Goal: Task Accomplishment & Management: Use online tool/utility

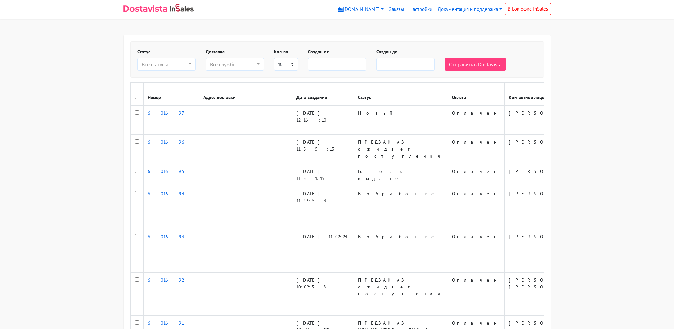
select select
click at [166, 58] on button "Все статусы" at bounding box center [166, 64] width 58 height 13
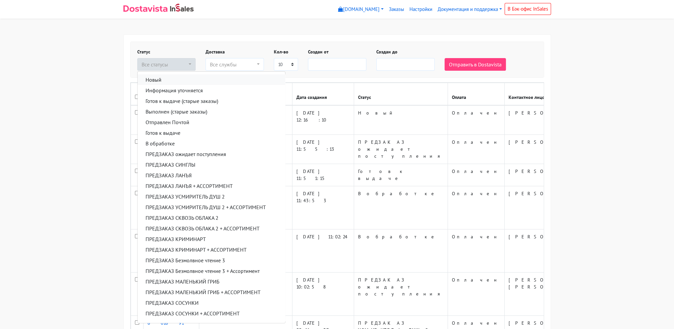
click at [162, 77] on link "Новый" at bounding box center [212, 79] width 148 height 11
select select "novyy"
click at [103, 74] on body "myshop-tx960.myinsales.ru myshop-tx960.myinsales.ru Выйти Заказы Настройки" at bounding box center [337, 253] width 674 height 506
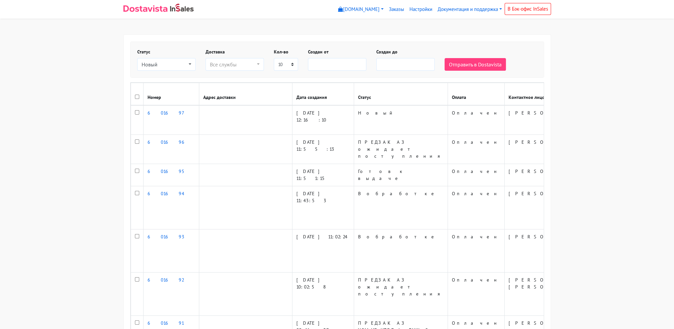
drag, startPoint x: 590, startPoint y: 74, endPoint x: 585, endPoint y: 74, distance: 4.7
click at [589, 74] on body "myshop-tx960.myinsales.ru myshop-tx960.myinsales.ru Выйти Заказы Настройки" at bounding box center [337, 253] width 674 height 506
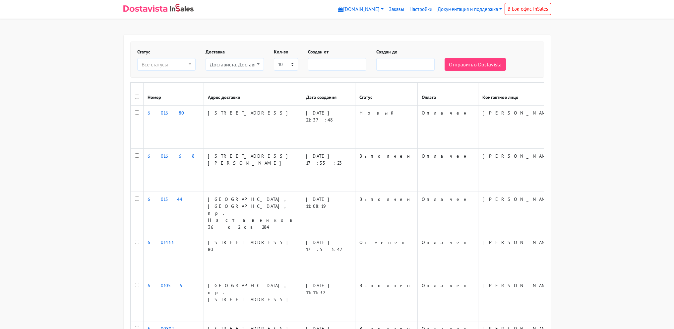
select select
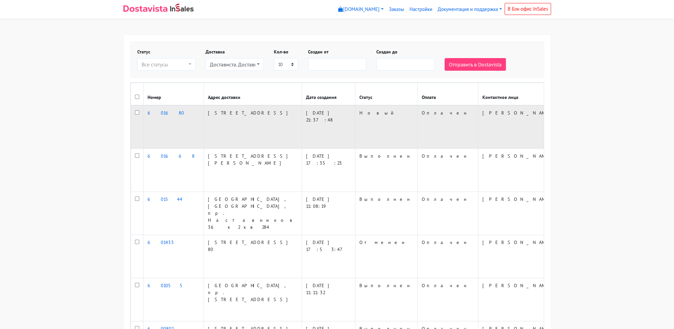
click at [138, 114] on input "checkbox" at bounding box center [137, 112] width 4 height 4
checkbox input "true"
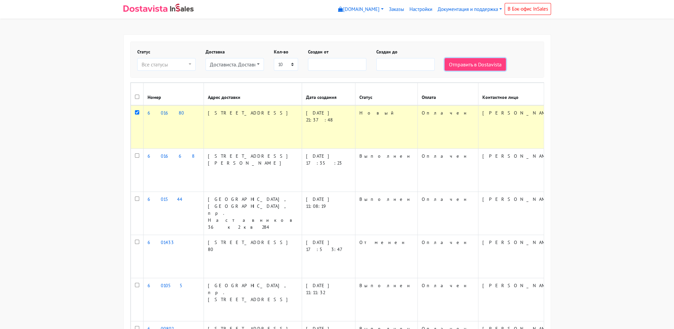
click at [469, 60] on button "Отправить в Dostavista" at bounding box center [475, 64] width 61 height 13
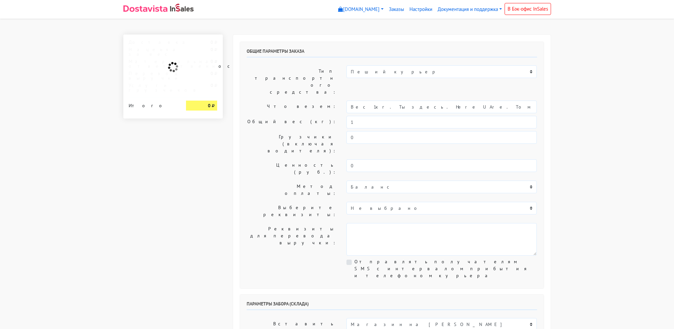
select select "12:00"
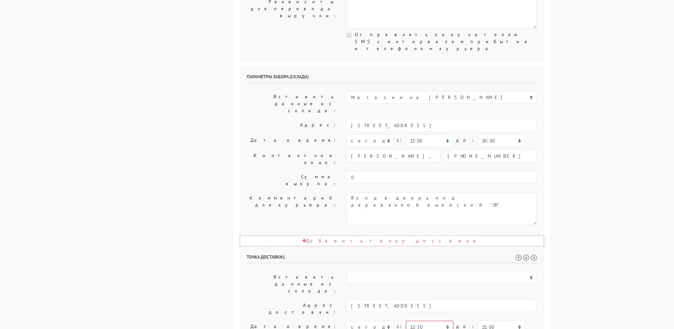
scroll to position [265, 0]
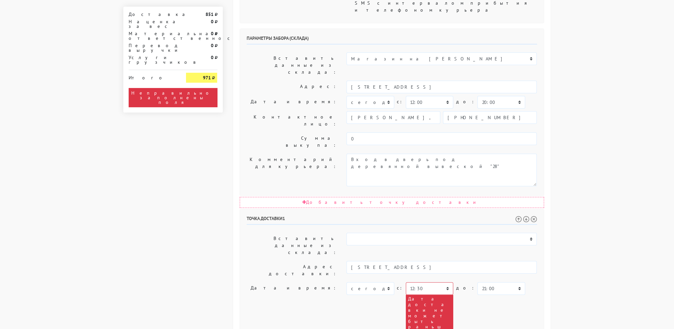
click at [585, 197] on body "[DOMAIN_NAME] [DOMAIN_NAME] Выйти Заказы Настройки 851" at bounding box center [337, 140] width 674 height 811
drag, startPoint x: 422, startPoint y: 163, endPoint x: 231, endPoint y: 174, distance: 191.6
click at [231, 175] on div "Общие параметры заказа Тип транспортного средства: Пеший курьер Легковой автомо…" at bounding box center [392, 157] width 328 height 777
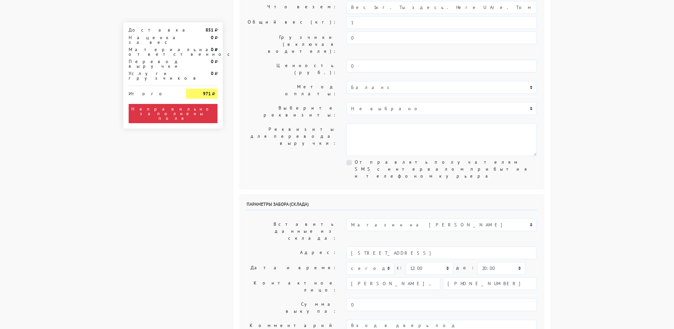
scroll to position [0, 0]
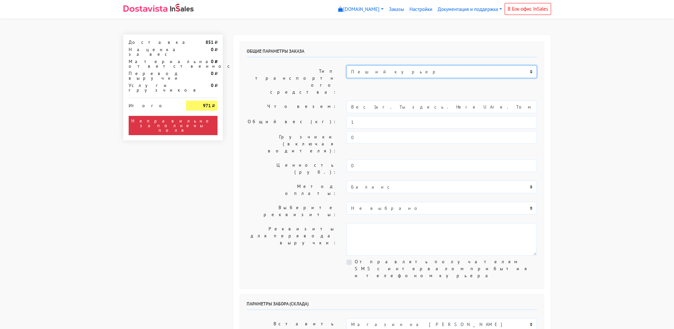
click at [387, 66] on select "Пеший курьер Легковой автомобиль Каблук (до 700 кг) Микроавтобус / портер (до […" at bounding box center [442, 71] width 190 height 13
select select "7"
click at [347, 65] on select "Пеший курьер Легковой автомобиль Каблук (до 700 кг) Микроавтобус / портер (до […" at bounding box center [442, 71] width 190 height 13
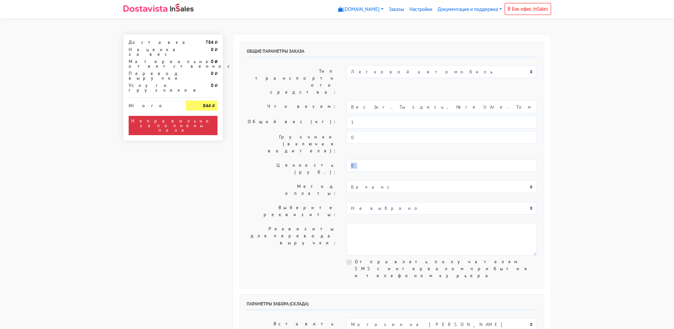
drag, startPoint x: 569, startPoint y: 128, endPoint x: 577, endPoint y: 127, distance: 7.3
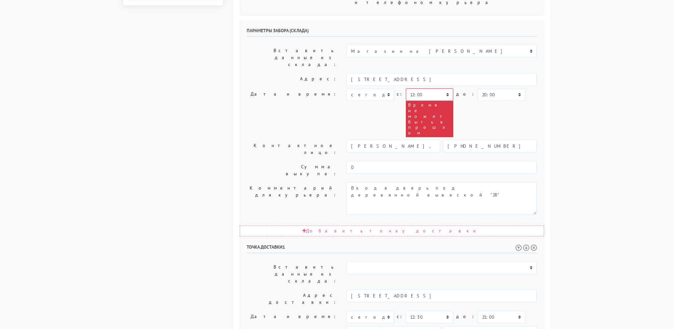
scroll to position [295, 0]
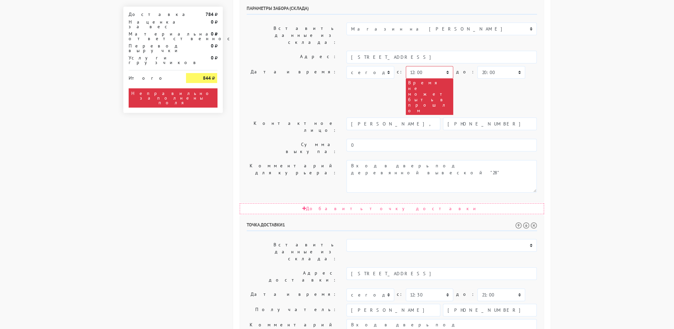
click at [581, 84] on body "[DOMAIN_NAME] [DOMAIN_NAME] Выйти Заказы Настройки 784" at bounding box center [337, 94] width 674 height 778
click at [580, 84] on body "[DOMAIN_NAME] [DOMAIN_NAME] Выйти Заказы Настройки 784" at bounding box center [337, 94] width 674 height 778
click at [578, 84] on body "[DOMAIN_NAME] [DOMAIN_NAME] Выйти Заказы Настройки 784" at bounding box center [337, 94] width 674 height 778
click at [579, 84] on body "[DOMAIN_NAME] [DOMAIN_NAME] Выйти Заказы Настройки 784" at bounding box center [337, 94] width 674 height 778
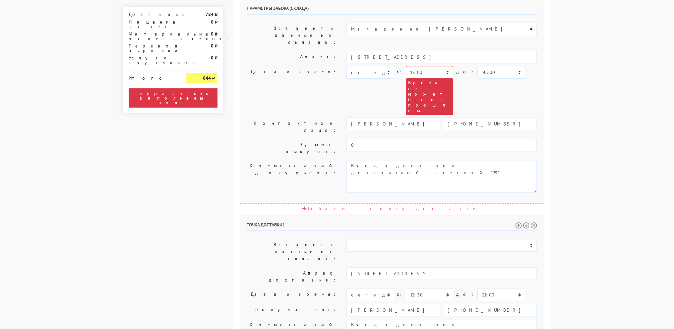
click at [587, 90] on body "[DOMAIN_NAME] [DOMAIN_NAME] Выйти Заказы Настройки 784" at bounding box center [337, 94] width 674 height 778
drag, startPoint x: 463, startPoint y: 201, endPoint x: 206, endPoint y: 220, distance: 258.0
click at [206, 220] on div "Доставка 784 Наценка за вес 0 Материальная ответственность 0 Перевод выручки 0 …" at bounding box center [337, 111] width 438 height 744
click at [666, 126] on body "[DOMAIN_NAME] [DOMAIN_NAME] Выйти Заказы Настройки 784" at bounding box center [337, 94] width 674 height 778
drag, startPoint x: 651, startPoint y: 122, endPoint x: 616, endPoint y: 113, distance: 36.6
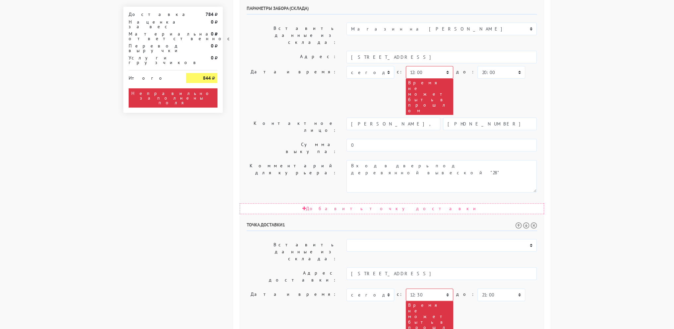
click at [651, 121] on body "[DOMAIN_NAME] [DOMAIN_NAME] Выйти Заказы Настройки 784" at bounding box center [337, 112] width 674 height 814
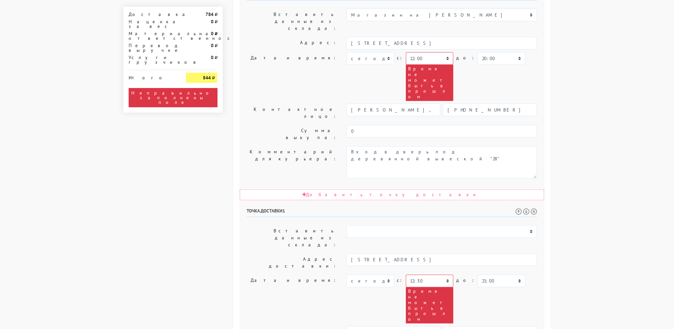
scroll to position [276, 0]
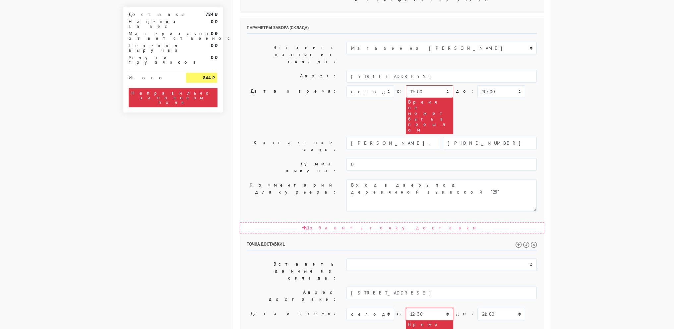
click at [412, 307] on select "00:00 00:30 01:00 01:30 02:00 02:30 03:00 03:30 04:00 04:30 05:00 05:30 06:00 0…" at bounding box center [429, 313] width 47 height 13
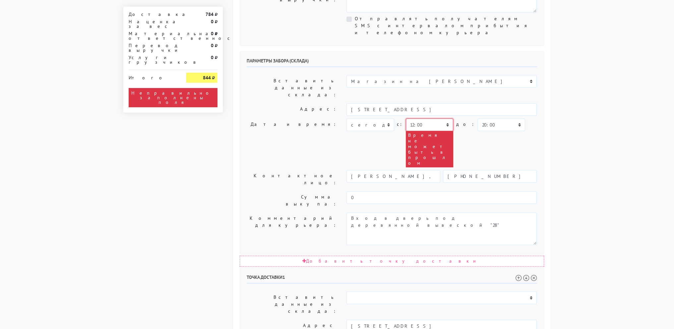
click at [437, 118] on select "00:00 00:30 01:00 01:30 02:00 02:30 03:00 03:30 04:00 04:30 05:00 05:30 06:00 0…" at bounding box center [429, 124] width 47 height 13
select select "13:30"
click at [406, 118] on select "00:00 00:30 01:00 01:30 02:00 02:30 03:00 03:30 04:00 04:30 05:00 05:30 06:00 0…" at bounding box center [429, 124] width 47 height 13
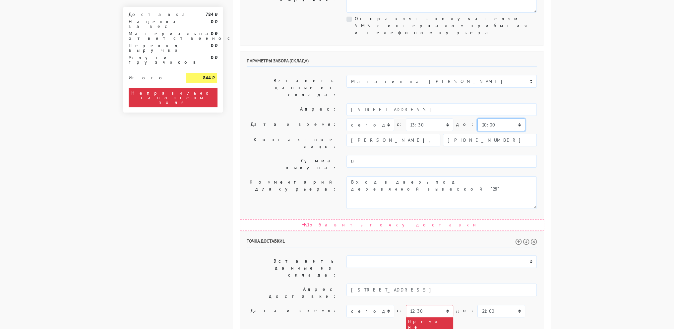
click at [481, 118] on select "00:00 00:30 01:00 01:30 02:00 02:30 03:00 03:30 04:00 04:30 05:00 05:30 06:00 0…" at bounding box center [501, 124] width 47 height 13
select select "14:30"
click at [478, 118] on select "00:00 00:30 01:00 01:30 02:00 02:30 03:00 03:30 04:00 04:30 05:00 05:30 06:00 0…" at bounding box center [501, 124] width 47 height 13
click at [424, 304] on select "00:00 00:30 01:00 01:30 02:00 02:30 03:00 03:30 04:00 04:30 05:00 05:30 06:00 0…" at bounding box center [429, 310] width 47 height 13
select select "14:00"
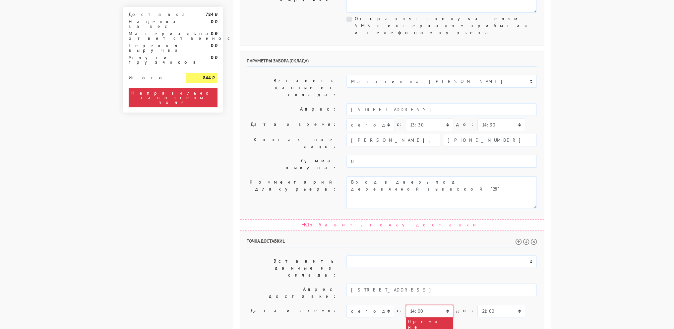
click at [406, 304] on select "00:00 00:30 01:00 01:30 02:00 02:30 03:00 03:30 04:00 04:30 05:00 05:30 06:00 0…" at bounding box center [429, 310] width 47 height 13
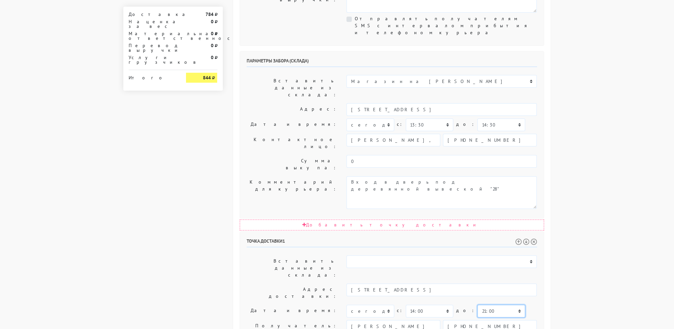
click at [486, 304] on select "00:00 00:30 01:00 01:30 02:00 02:30 03:00 03:30 04:00 04:30 05:00 05:30 06:00 0…" at bounding box center [501, 310] width 47 height 13
select select "16:00"
click at [478, 304] on select "00:00 00:30 01:00 01:30 02:00 02:30 03:00 03:30 04:00 04:30 05:00 05:30 06:00 0…" at bounding box center [501, 310] width 47 height 13
click at [571, 133] on body "[DOMAIN_NAME] [DOMAIN_NAME] Выйти Заказы Настройки 784" at bounding box center [337, 128] width 674 height 742
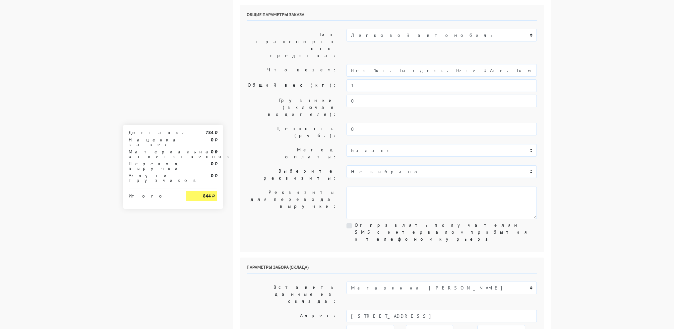
scroll to position [0, 0]
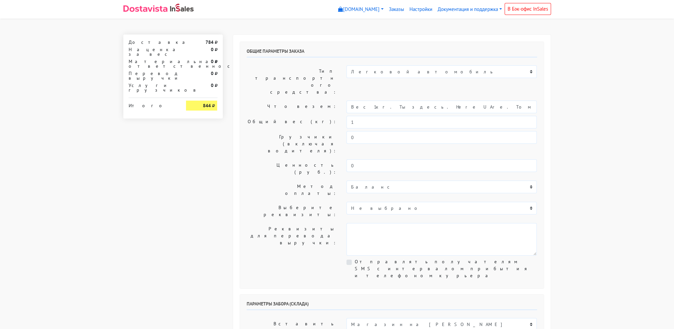
drag, startPoint x: 635, startPoint y: 187, endPoint x: 520, endPoint y: -29, distance: 244.2
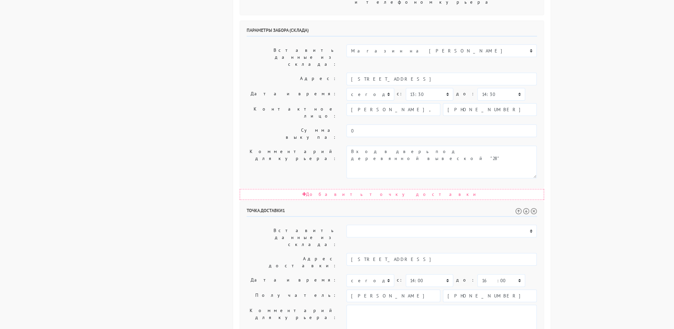
scroll to position [281, 0]
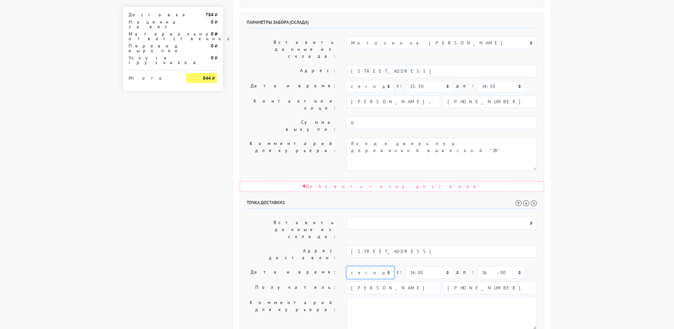
click at [379, 266] on select "[DATE] [DATE] [DATE] [DATE] [DATE] [DATE] [DATE] [DATE] [DATE] [DATE] [DATE] [D…" at bounding box center [370, 272] width 47 height 13
select select "[DATE]"
click at [347, 266] on select "[DATE] [DATE] [DATE] [DATE] [DATE] [DATE] [DATE] [DATE] [DATE] [DATE] [DATE] [D…" at bounding box center [370, 272] width 47 height 13
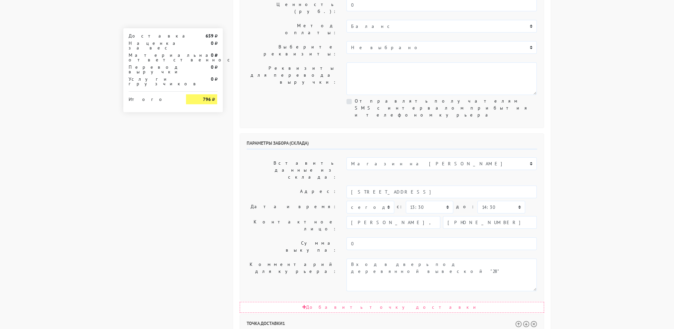
scroll to position [149, 0]
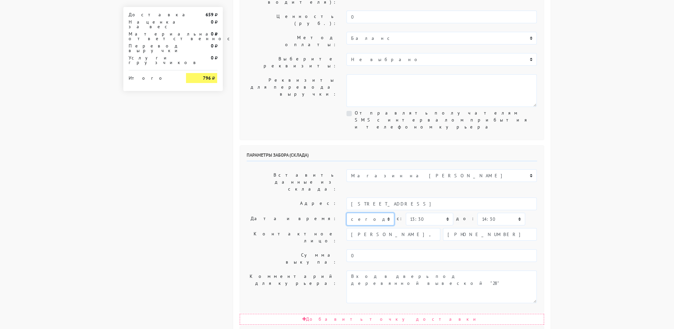
click at [383, 213] on select "[DATE] [DATE] [DATE] [DATE] [DATE] [DATE] [DATE] [DATE] [DATE]" at bounding box center [370, 219] width 47 height 13
click at [347, 213] on select "[DATE] [DATE] [DATE] [DATE] [DATE] [DATE] [DATE] [DATE] [DATE]" at bounding box center [370, 219] width 47 height 13
click at [372, 213] on select "[DATE] [DATE] [DATE] [DATE] [DATE] [DATE] [DATE] [DATE] [DATE]" at bounding box center [370, 219] width 47 height 13
select select "[DATE]"
click at [347, 213] on select "[DATE] [DATE] [DATE] [DATE] [DATE] [DATE] [DATE] [DATE] [DATE]" at bounding box center [370, 219] width 47 height 13
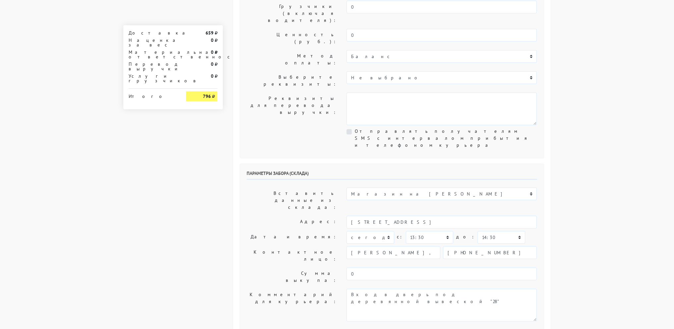
scroll to position [115, 0]
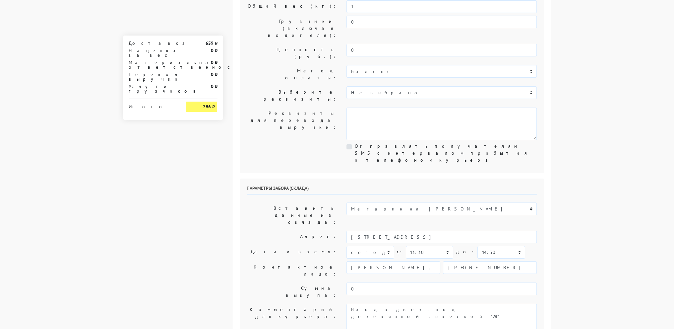
click at [587, 144] on body "[DOMAIN_NAME] [DOMAIN_NAME] Выйти Заказы Настройки 659" at bounding box center [337, 256] width 674 height 742
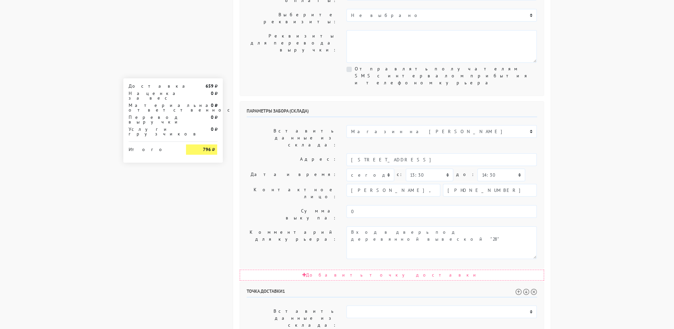
scroll to position [0, 0]
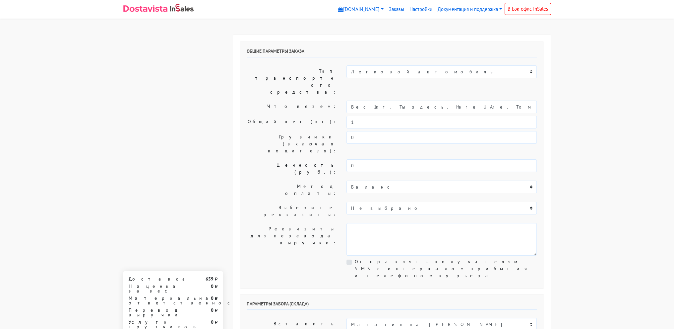
drag, startPoint x: 602, startPoint y: 220, endPoint x: 586, endPoint y: 85, distance: 136.3
